Goal: Task Accomplishment & Management: Manage account settings

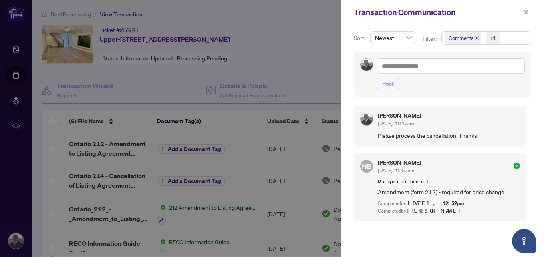
scroll to position [20, 0]
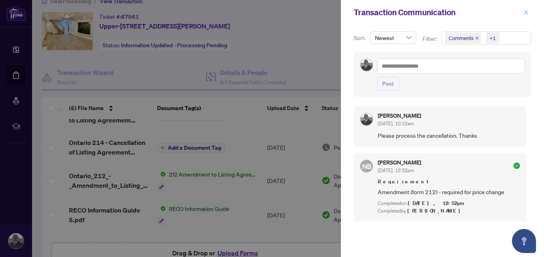
click at [522, 13] on button "button" at bounding box center [525, 13] width 10 height 10
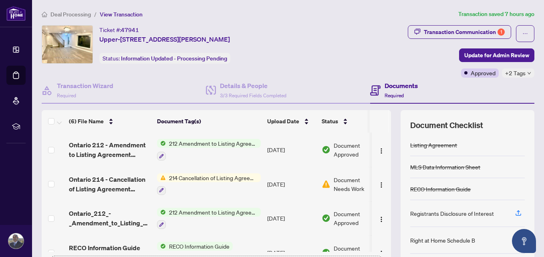
click at [246, 180] on span "214 Cancellation of Listing Agreement - Authority to Offer for Lease" at bounding box center [213, 177] width 95 height 9
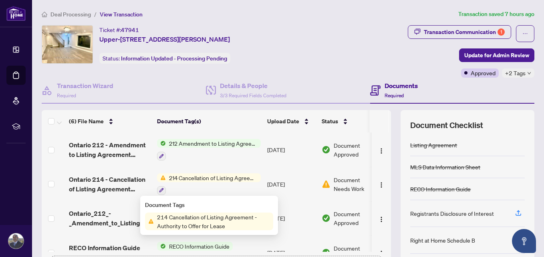
click at [237, 217] on span "214 Cancellation of Listing Agreement - Authority to Offer for Lease" at bounding box center [213, 222] width 119 height 18
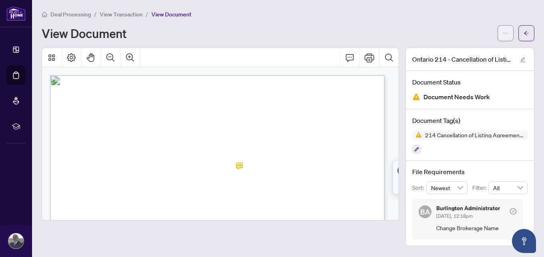
click at [502, 37] on span "button" at bounding box center [505, 33] width 6 height 13
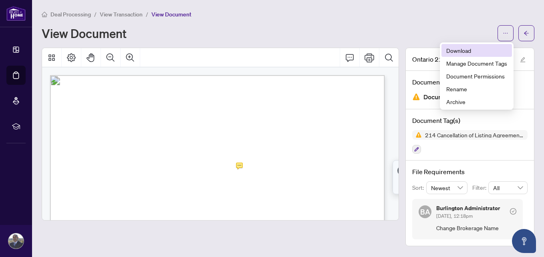
click at [471, 51] on span "Download" at bounding box center [476, 50] width 61 height 9
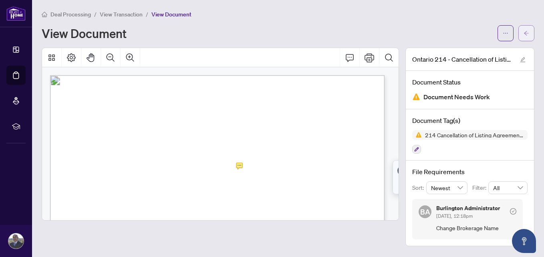
click at [522, 35] on button "button" at bounding box center [526, 33] width 16 height 16
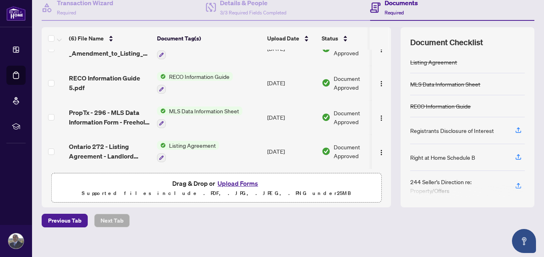
scroll to position [90, 0]
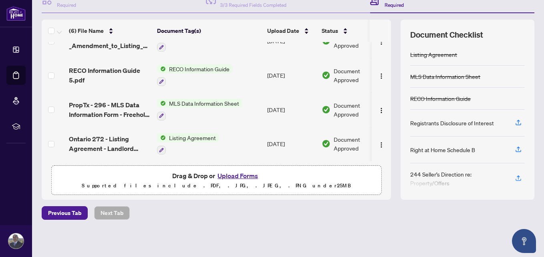
click at [226, 175] on button "Upload Forms" at bounding box center [237, 176] width 45 height 10
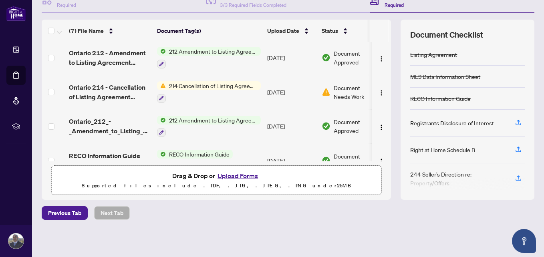
scroll to position [0, 0]
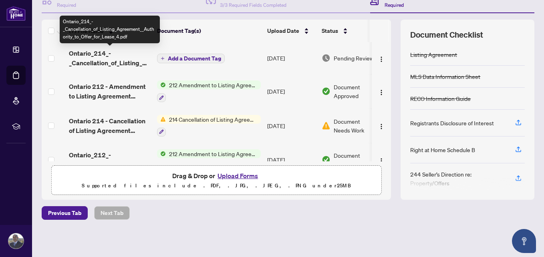
click at [119, 52] on span "Ontario_214_-_Cancellation_of_Listing_Agreement__Authority_to_Offer_for_Lease_4…" at bounding box center [110, 57] width 82 height 19
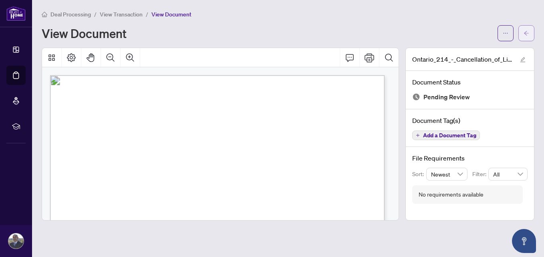
click at [528, 33] on icon "arrow-left" at bounding box center [526, 33] width 6 height 6
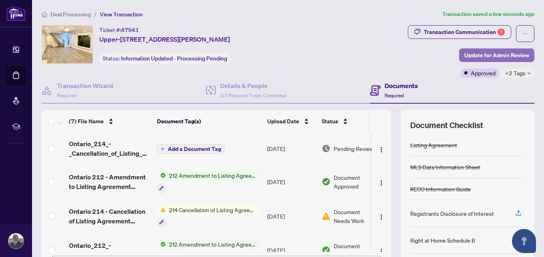
click at [486, 49] on span "Update for Admin Review" at bounding box center [496, 55] width 65 height 13
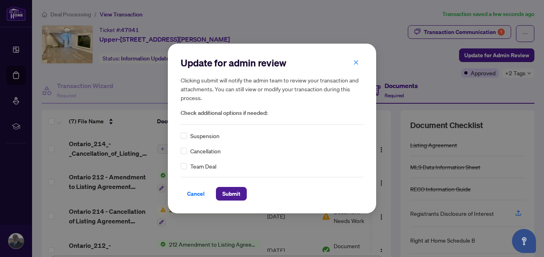
click at [201, 153] on span "Cancellation" at bounding box center [205, 151] width 30 height 9
click at [239, 194] on button "Submit" at bounding box center [231, 194] width 31 height 14
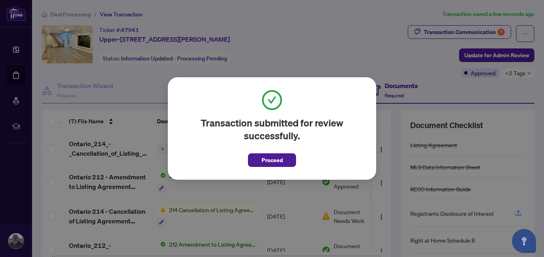
click at [275, 167] on div "Transaction submitted for review successfully. Proceed Cancel OK" at bounding box center [272, 128] width 208 height 102
click at [282, 159] on button "Proceed" at bounding box center [272, 160] width 48 height 14
